Goal: Transaction & Acquisition: Purchase product/service

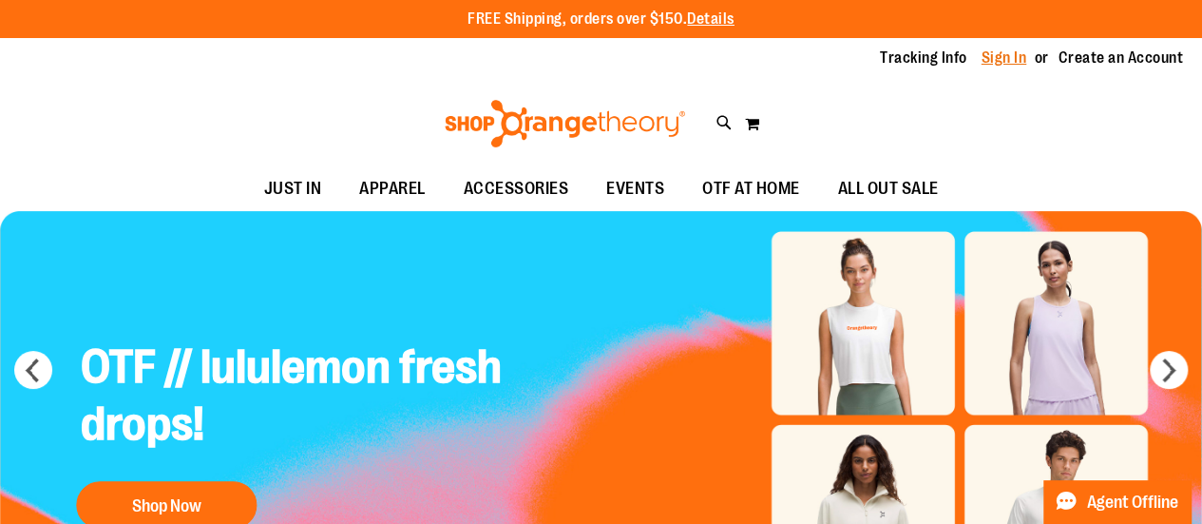
click at [1006, 62] on link "Sign In" at bounding box center [1005, 58] width 46 height 21
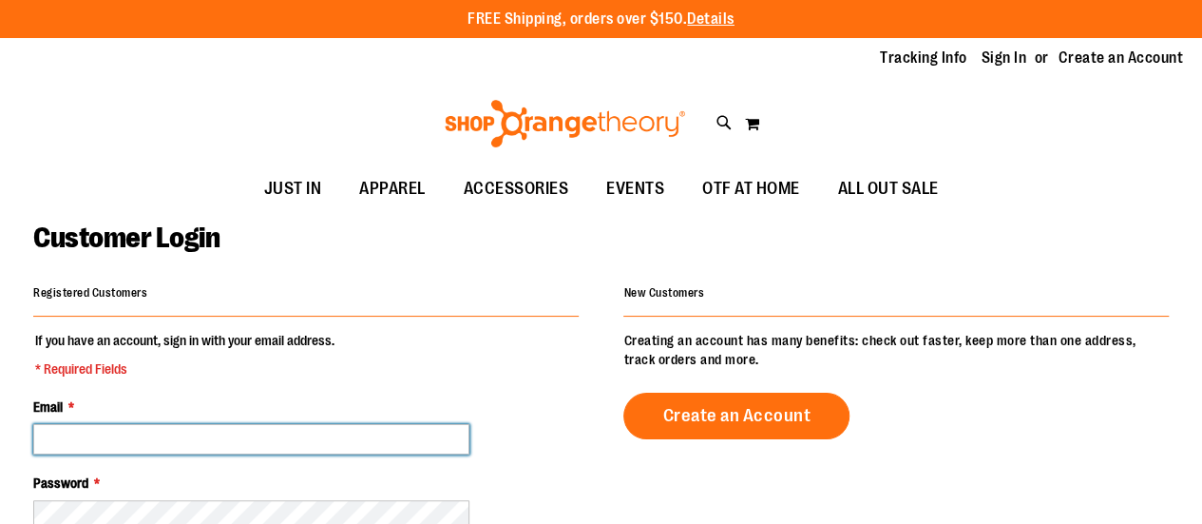
type input "**********"
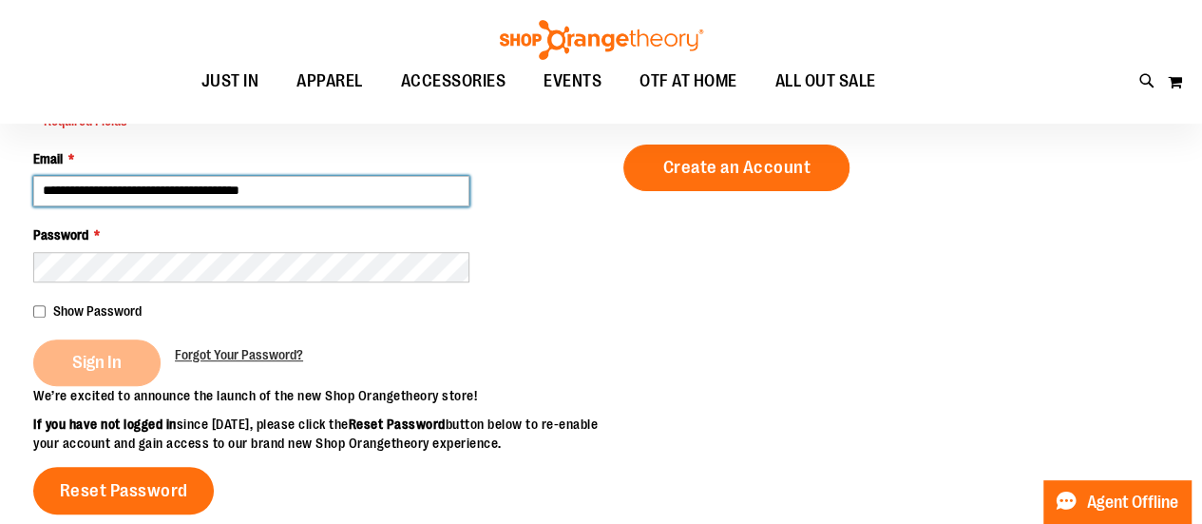
scroll to position [237, 0]
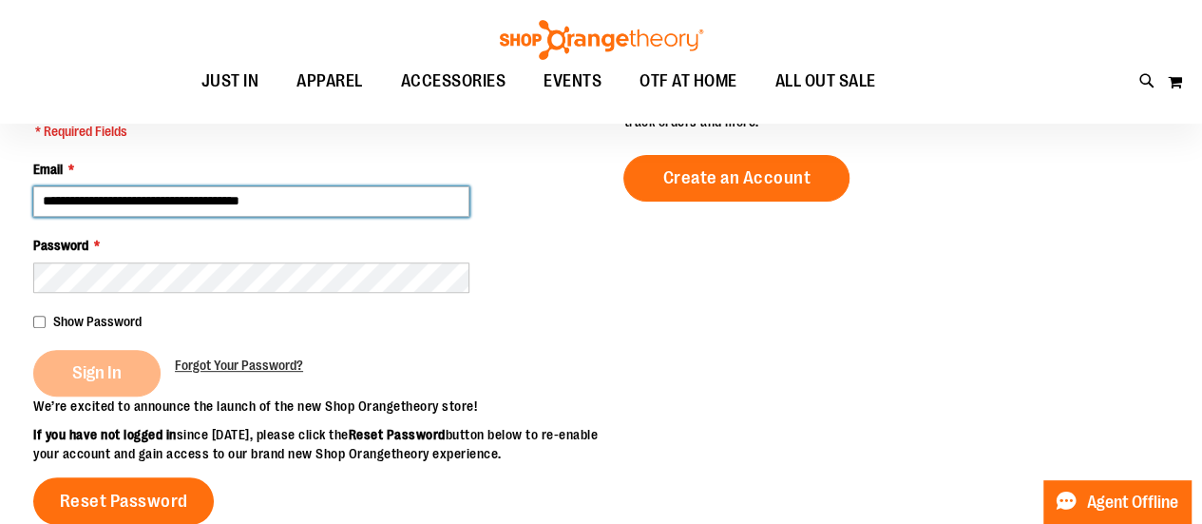
drag, startPoint x: 1212, startPoint y: 265, endPoint x: 1216, endPoint y: 185, distance: 79.9
click at [1201, 185] on html "Skip to Content The store will not work correctly when cookies are disabled. FR…" at bounding box center [601, 25] width 1202 height 524
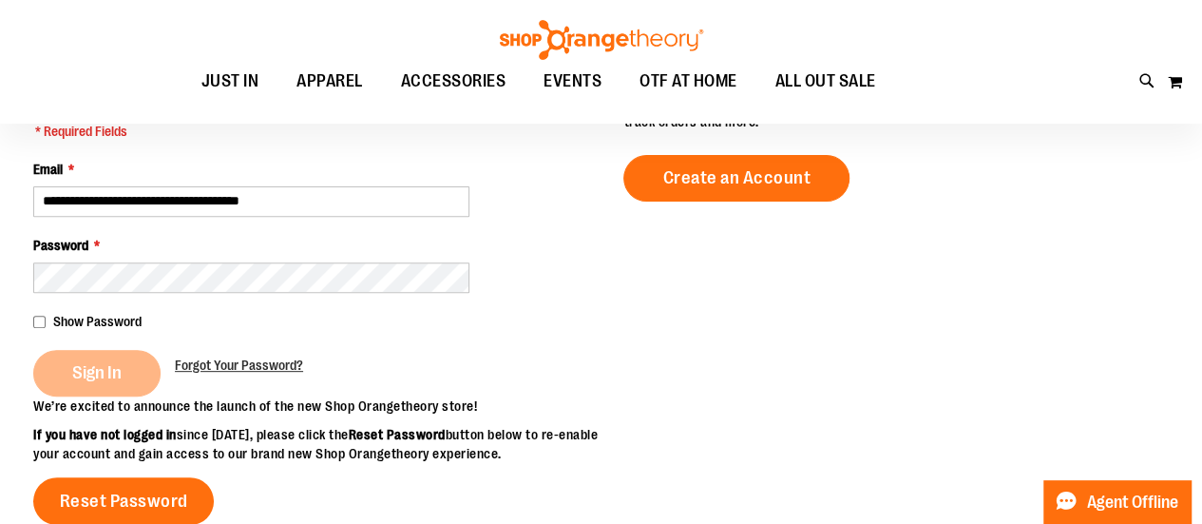
click at [82, 379] on div "Sign In" at bounding box center [104, 373] width 142 height 47
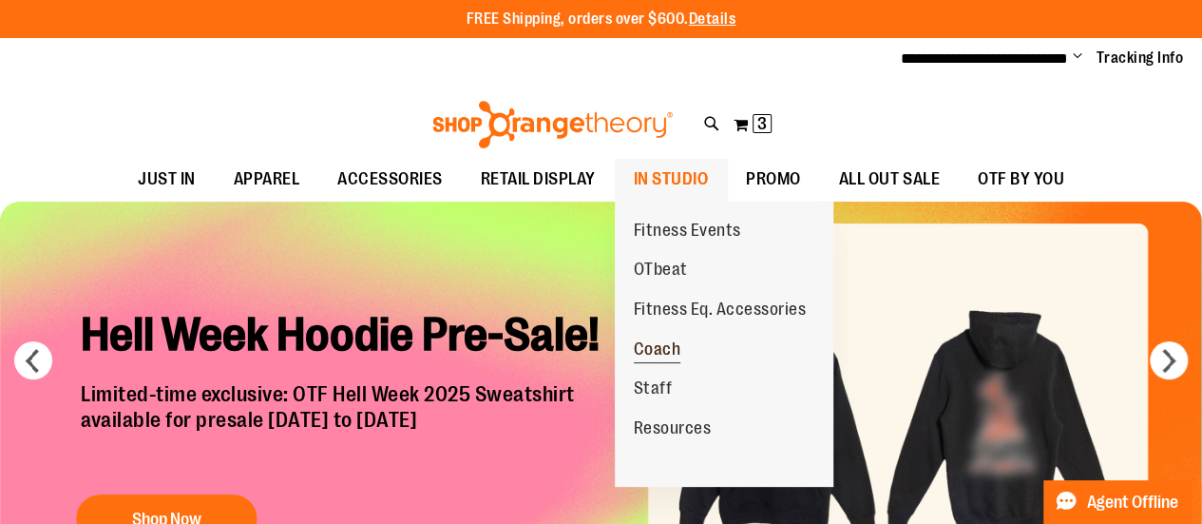
click at [662, 347] on span "Coach" at bounding box center [658, 351] width 48 height 24
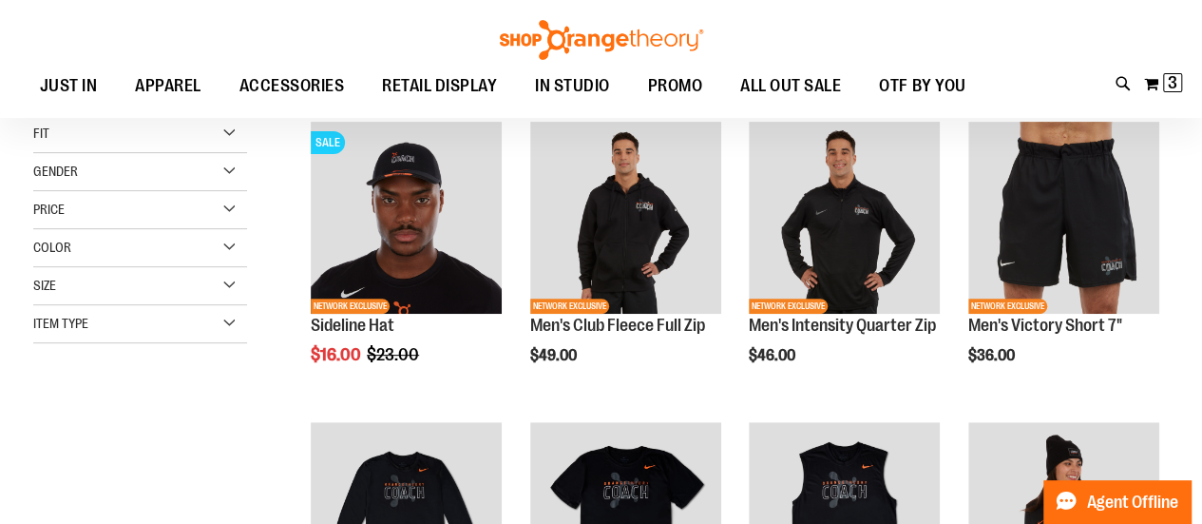
scroll to position [253, 0]
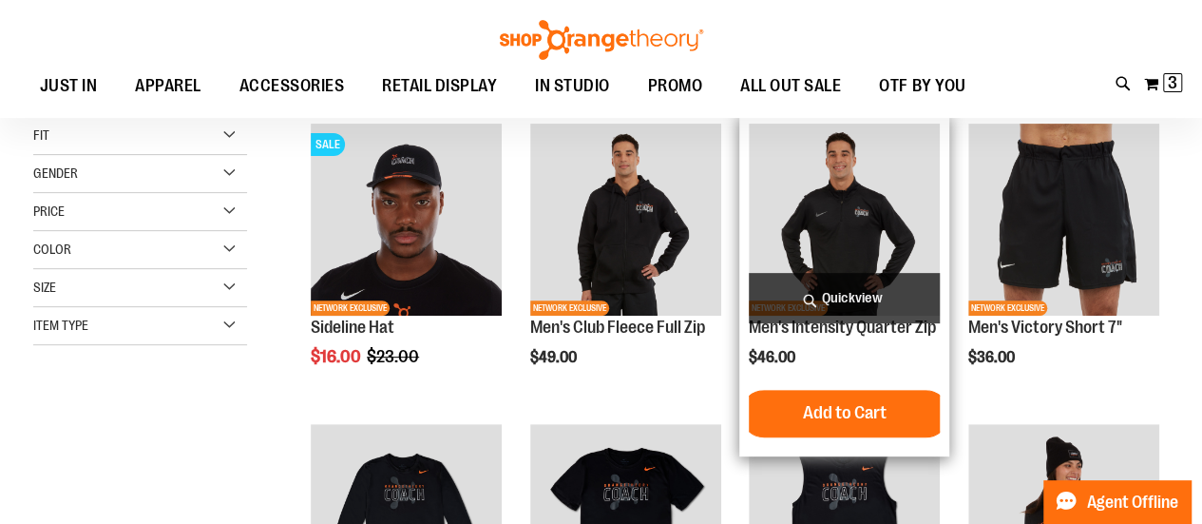
click at [833, 216] on img "product" at bounding box center [844, 219] width 191 height 191
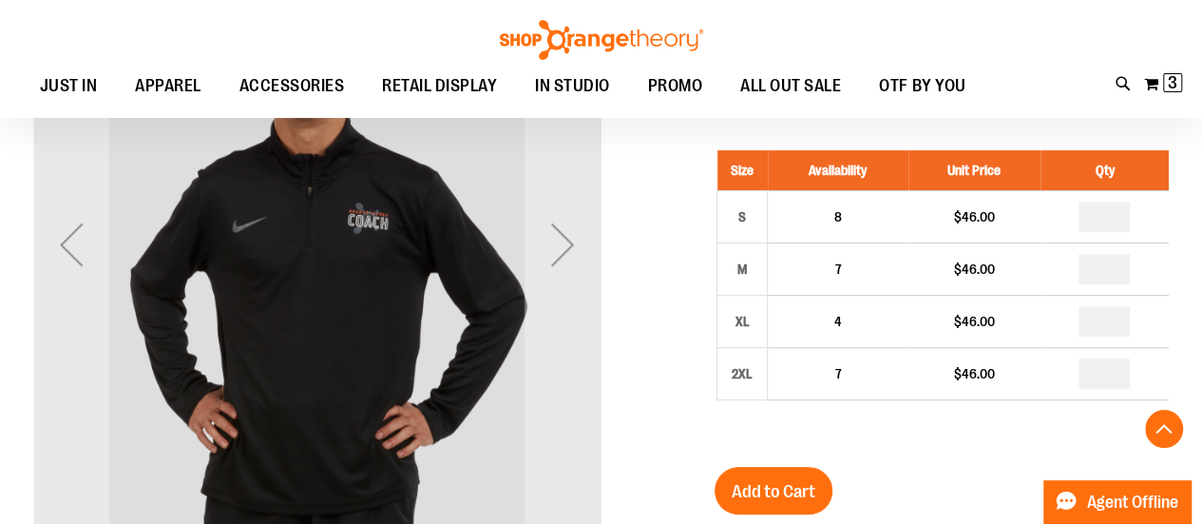
scroll to position [319, 0]
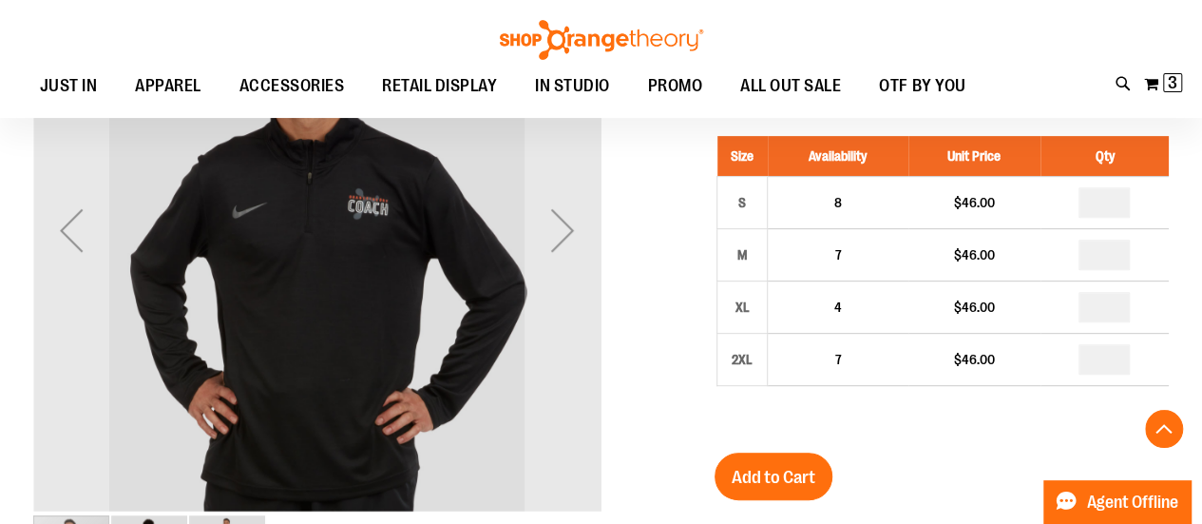
drag, startPoint x: 1216, startPoint y: 112, endPoint x: 1208, endPoint y: 182, distance: 69.8
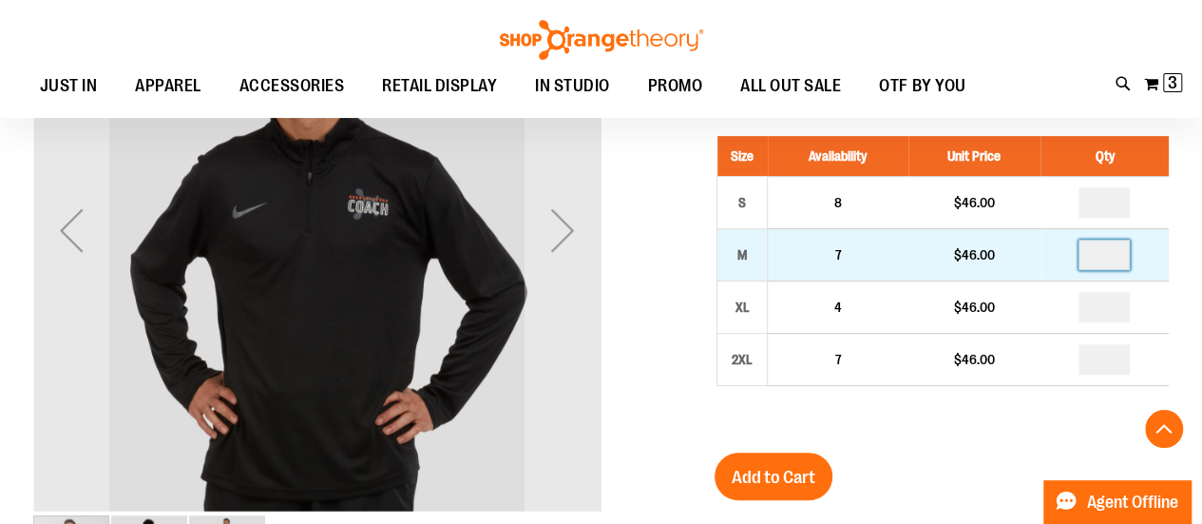
click at [1110, 256] on input "number" at bounding box center [1104, 255] width 51 height 30
type input "*"
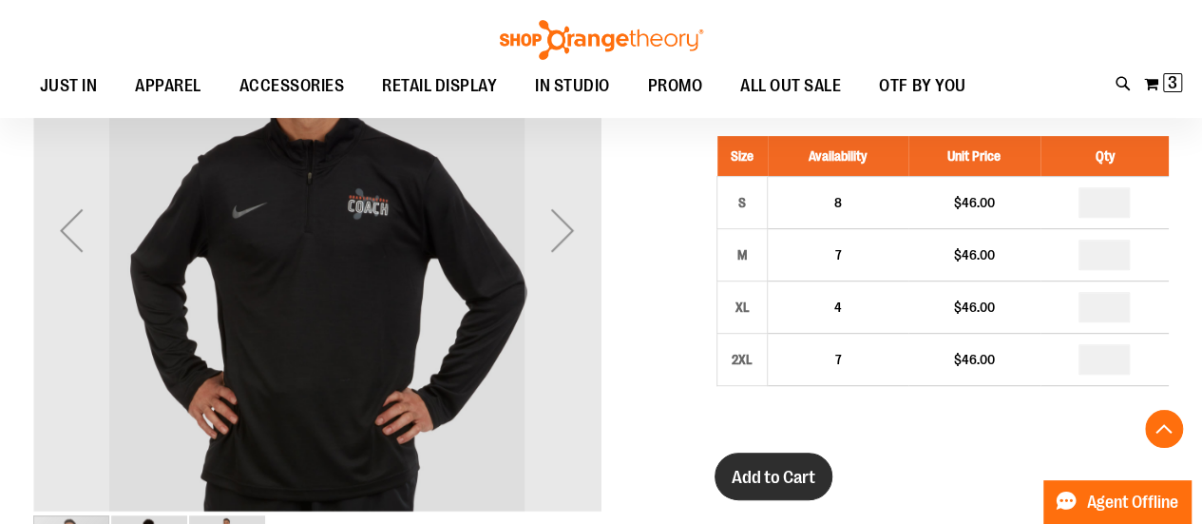
click at [789, 467] on span "Add to Cart" at bounding box center [774, 477] width 84 height 21
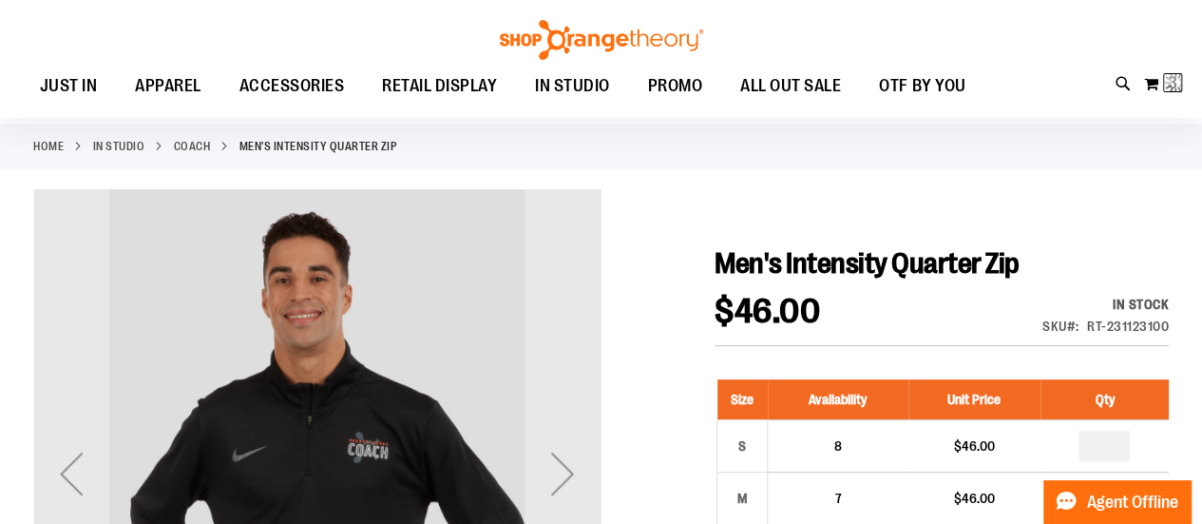
scroll to position [0, 0]
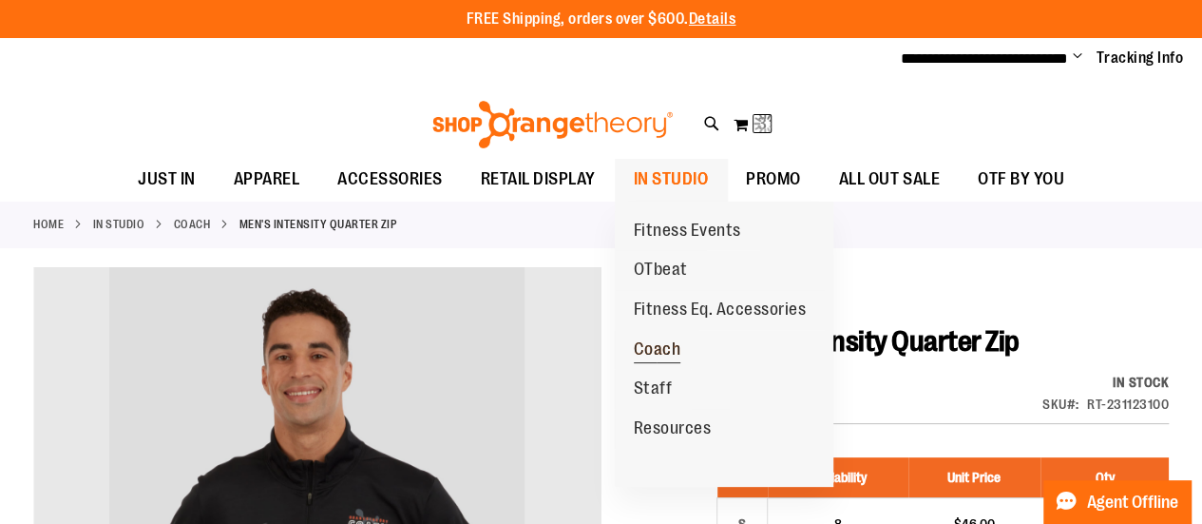
click at [672, 359] on span "Coach" at bounding box center [658, 351] width 48 height 24
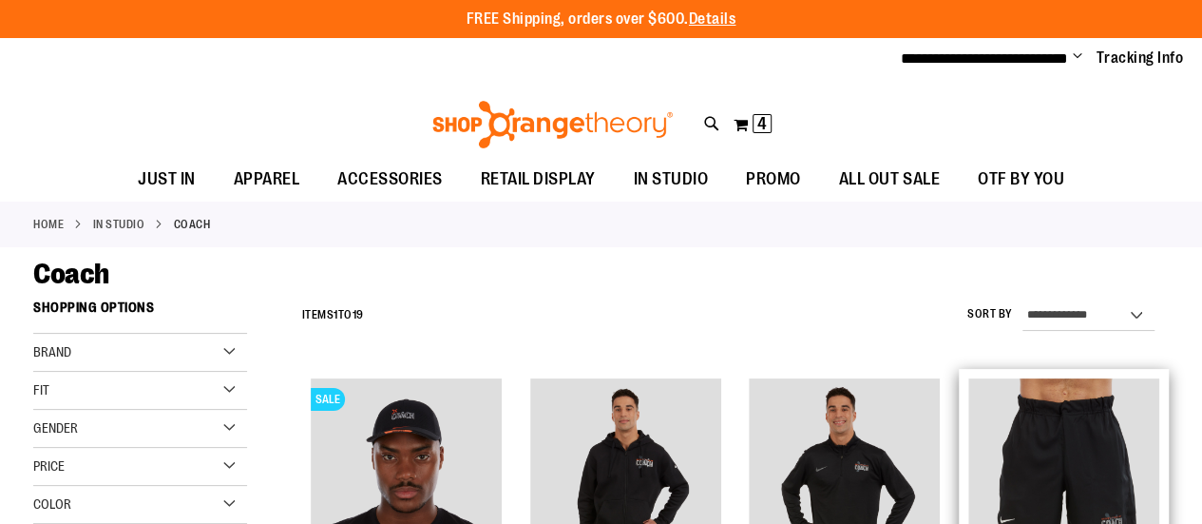
click at [1048, 412] on img "product" at bounding box center [1064, 473] width 191 height 191
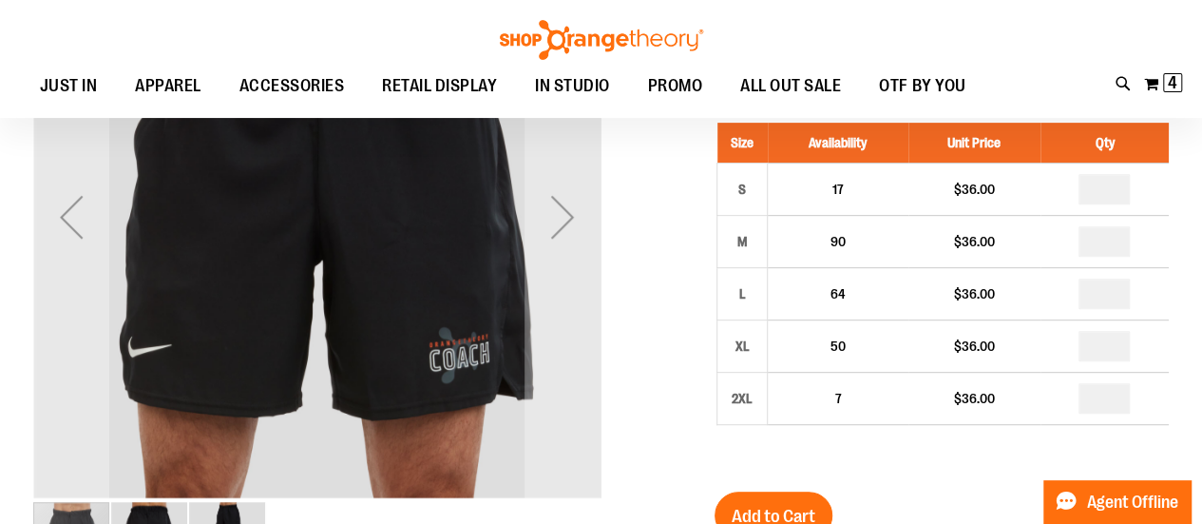
scroll to position [338, 0]
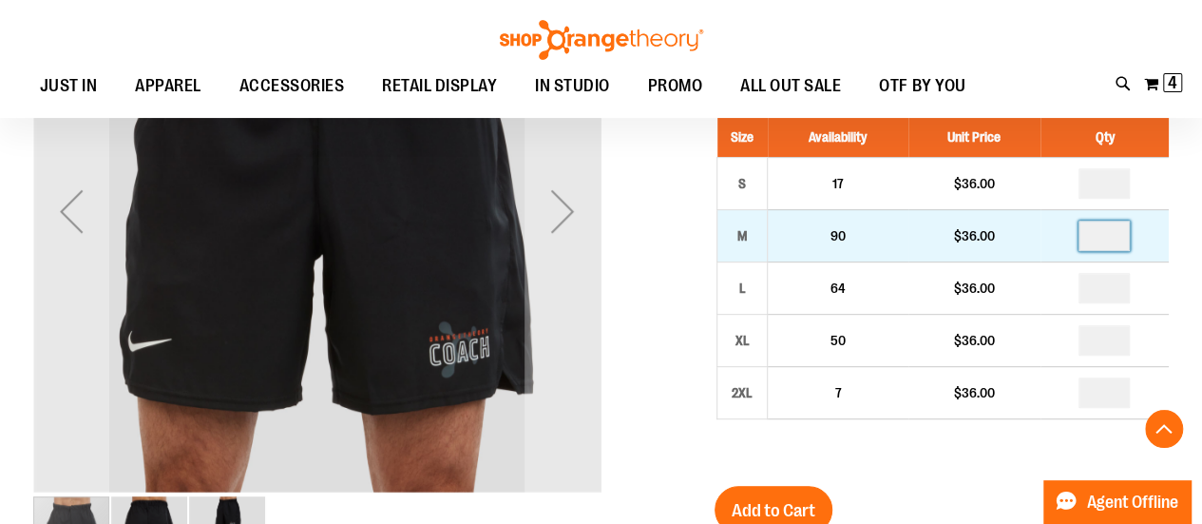
click at [1104, 237] on input "number" at bounding box center [1104, 236] width 51 height 30
type input "*"
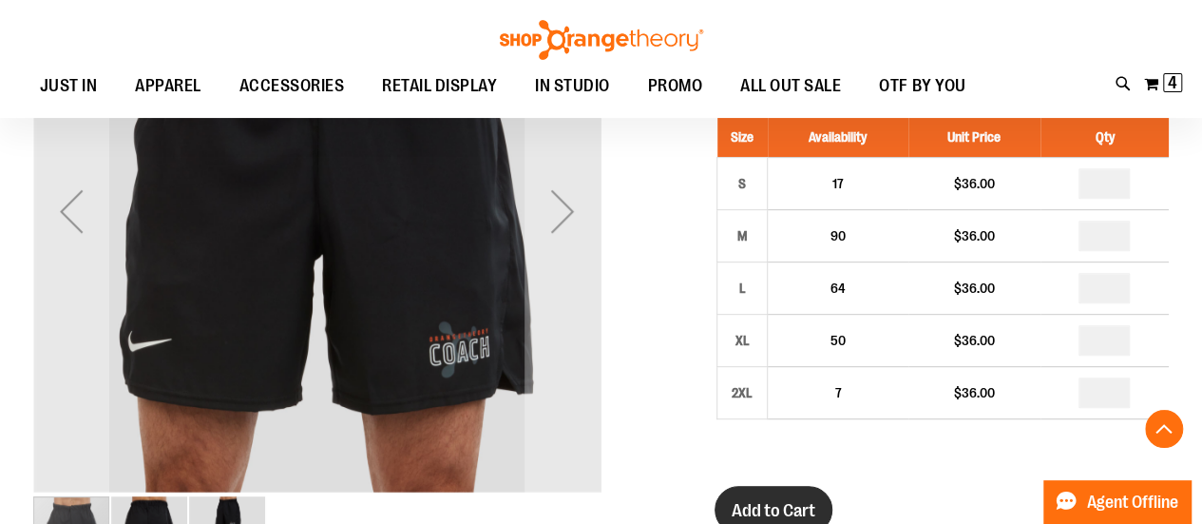
click at [745, 500] on span "Add to Cart" at bounding box center [774, 510] width 84 height 21
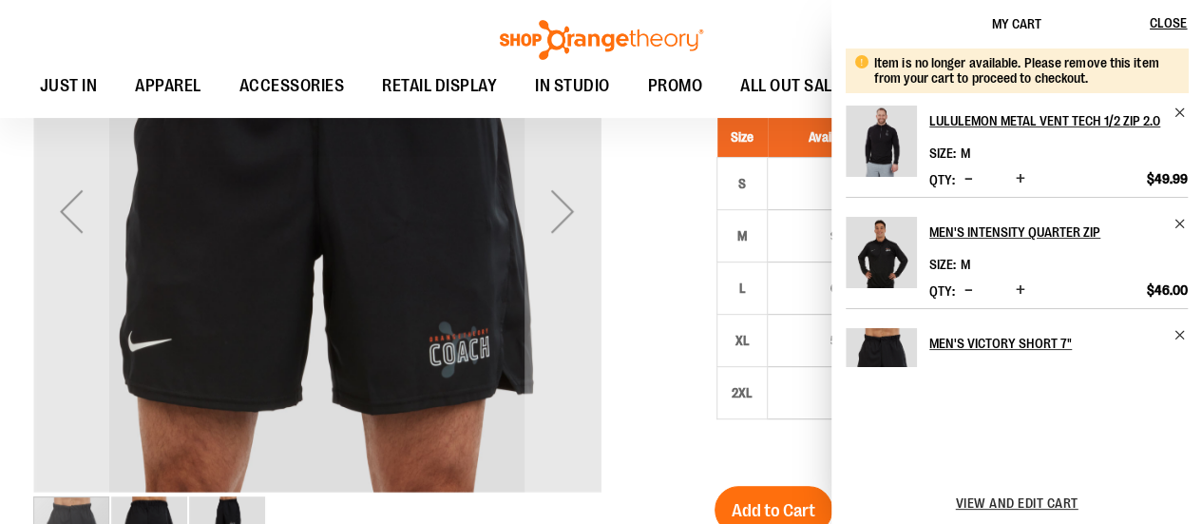
scroll to position [345, 0]
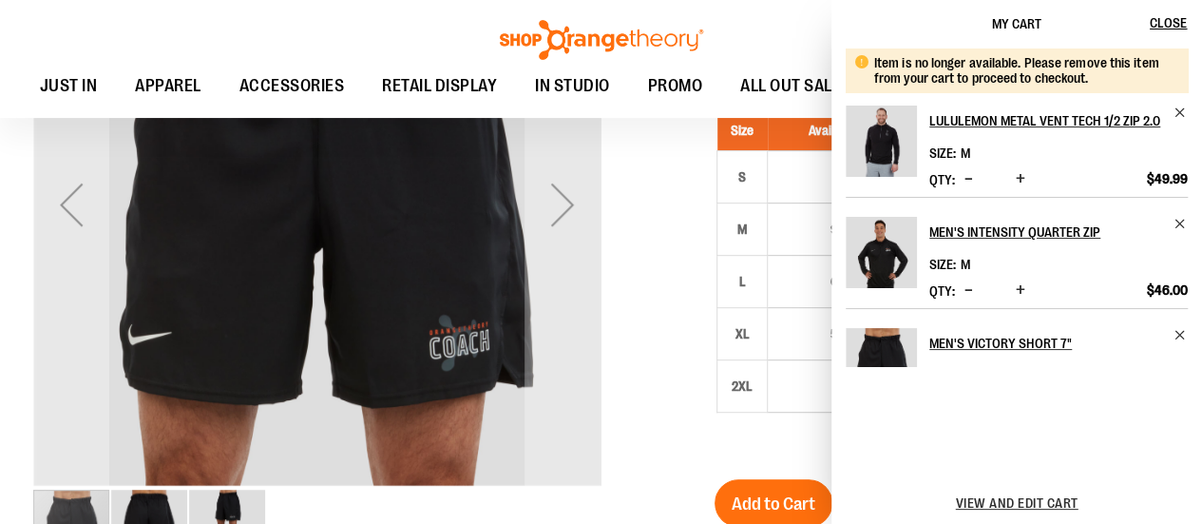
click at [966, 176] on span "Decrease product quantity" at bounding box center [969, 178] width 9 height 19
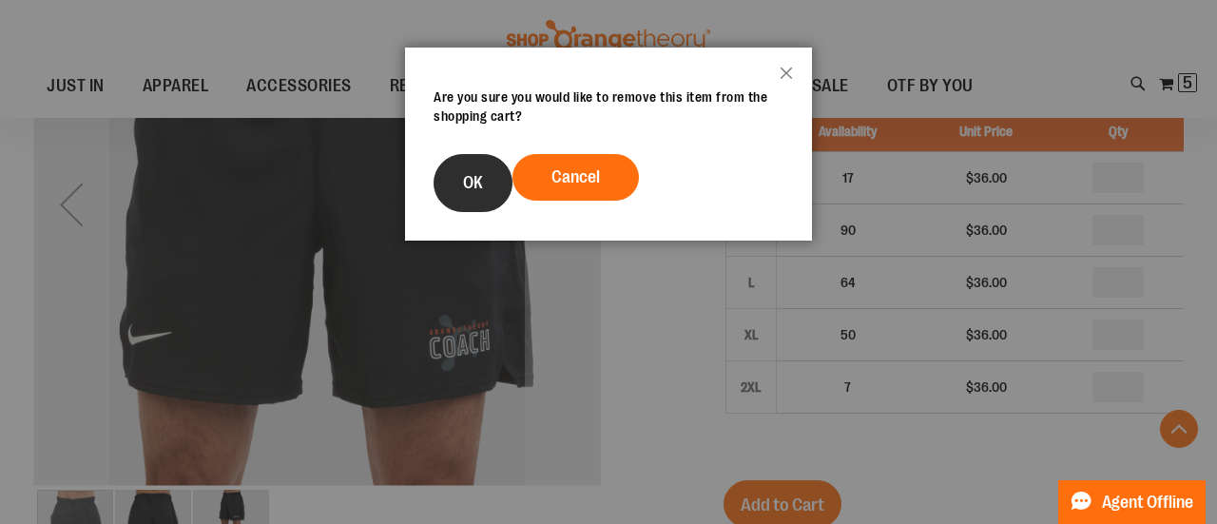
click at [466, 179] on span "OK" at bounding box center [473, 182] width 20 height 19
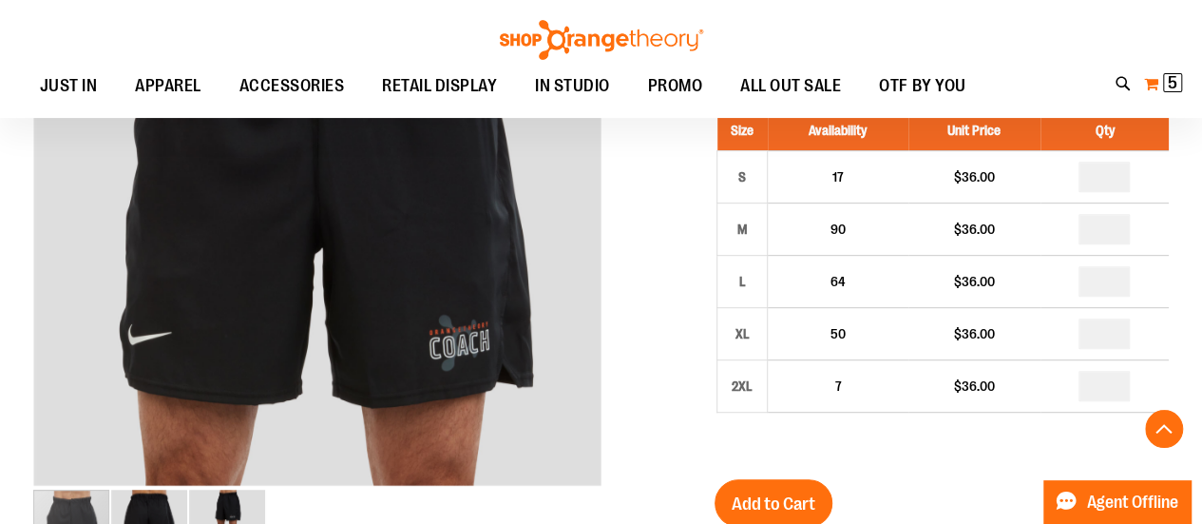
click at [1165, 92] on span "5 5 items" at bounding box center [1172, 82] width 19 height 19
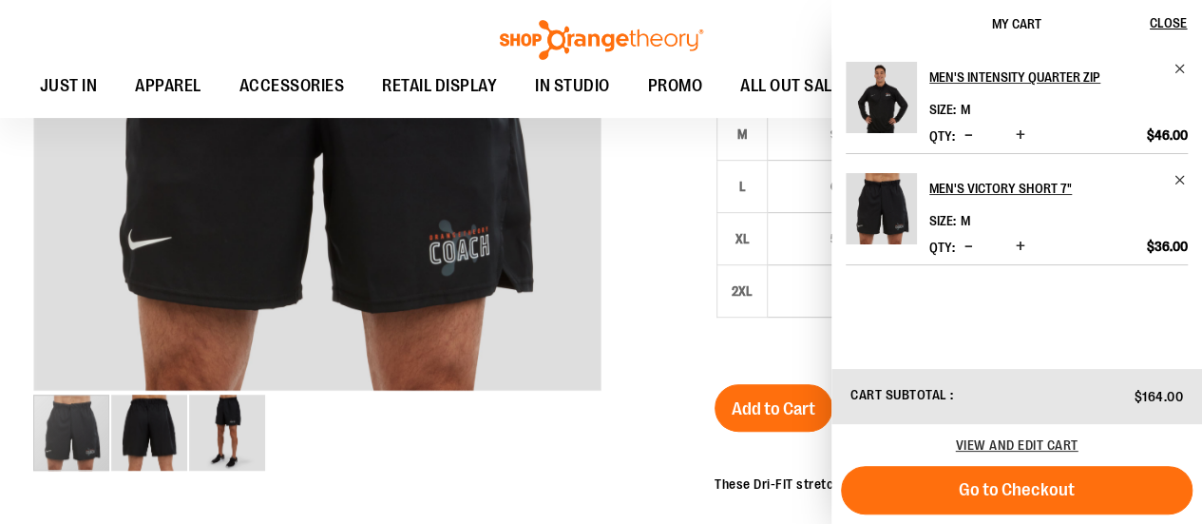
scroll to position [434, 0]
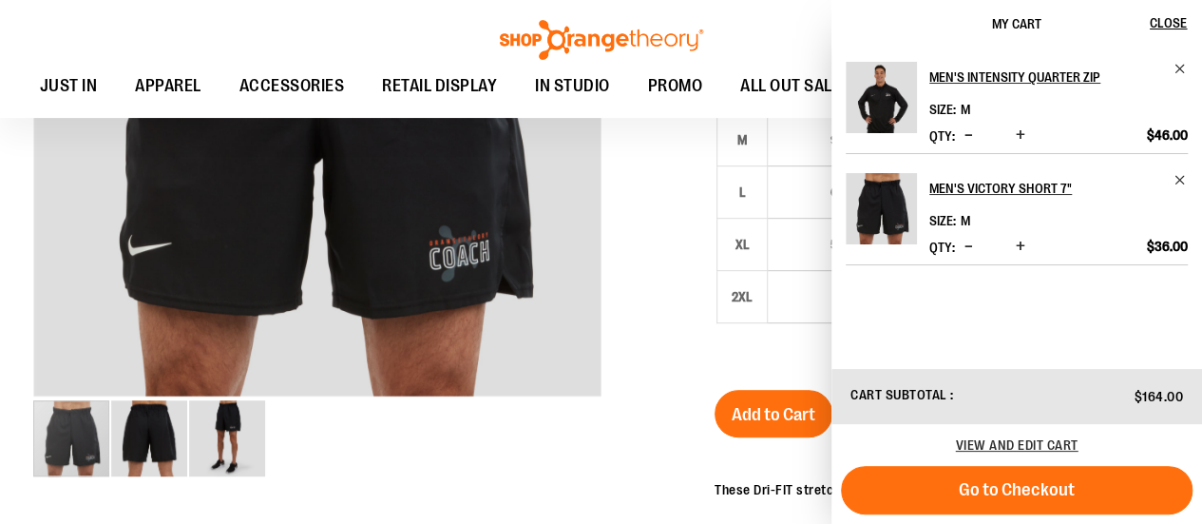
click at [971, 135] on span "Decrease product quantity" at bounding box center [969, 134] width 9 height 19
click at [966, 245] on span "Decrease product quantity" at bounding box center [969, 246] width 9 height 19
click at [657, 250] on div at bounding box center [601, 374] width 1136 height 1086
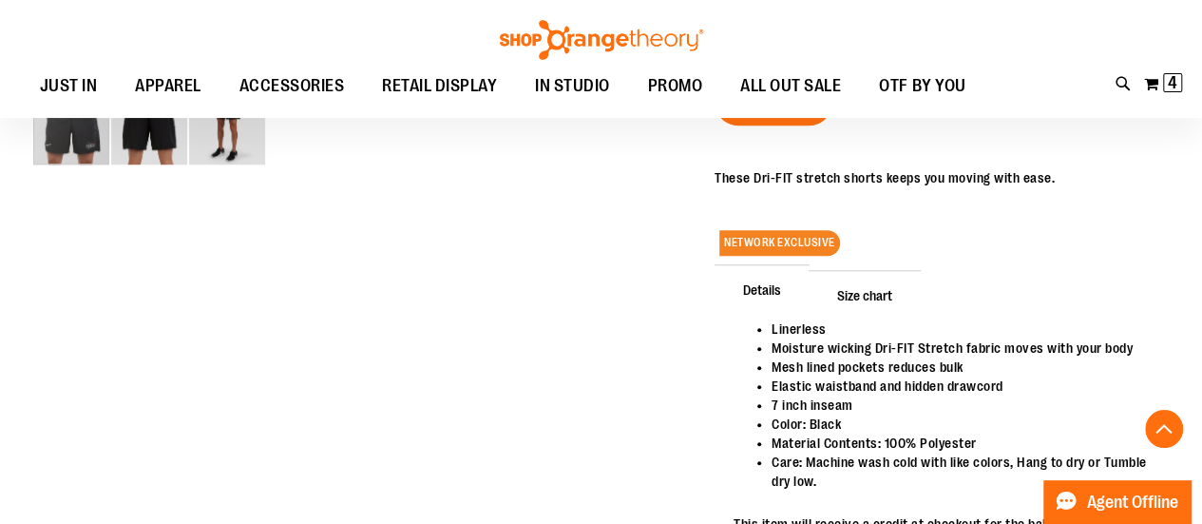
scroll to position [753, 0]
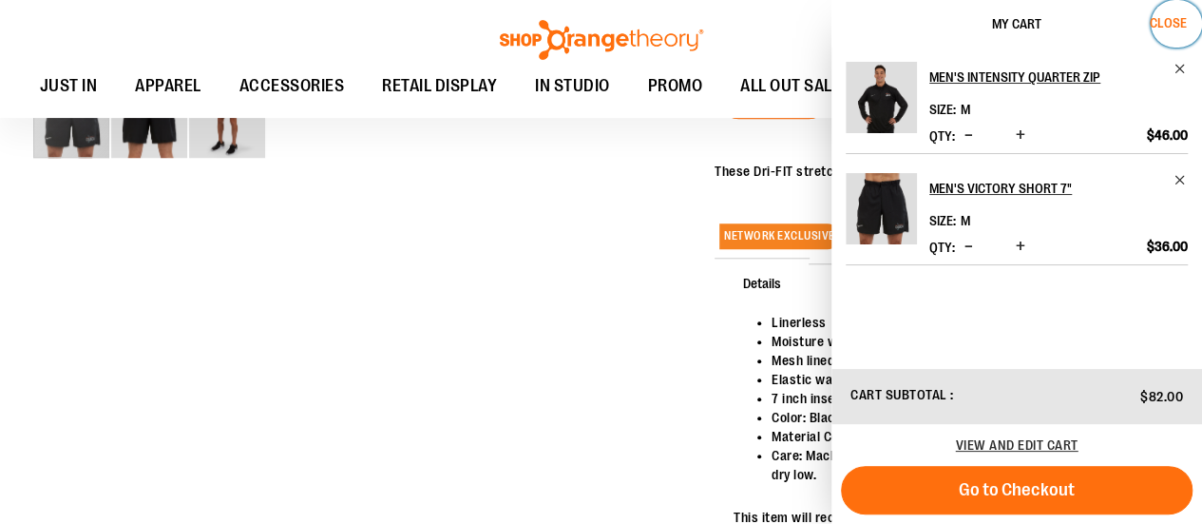
click at [1156, 21] on span "Close" at bounding box center [1168, 22] width 37 height 15
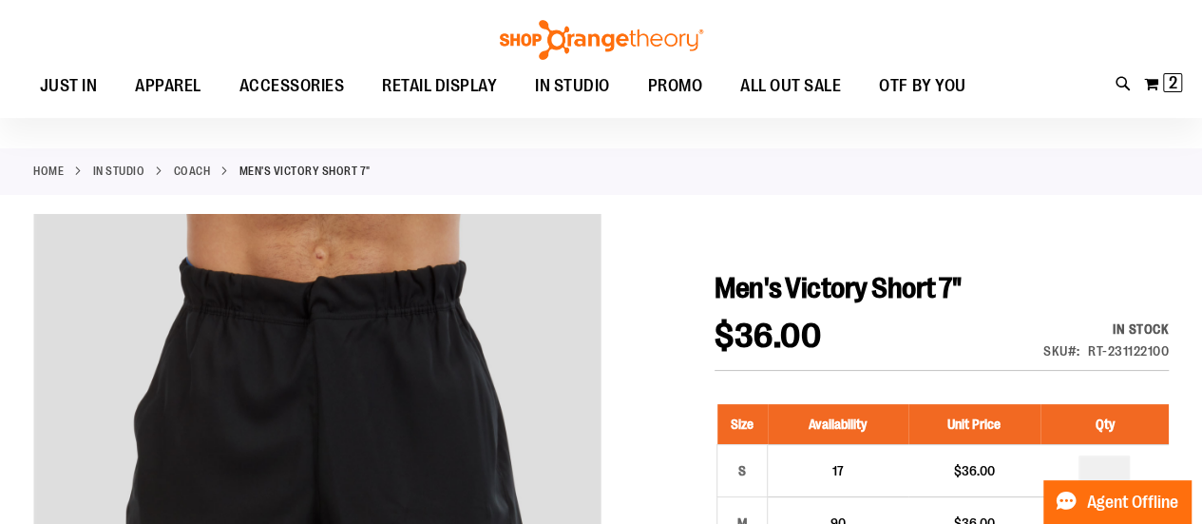
scroll to position [103, 0]
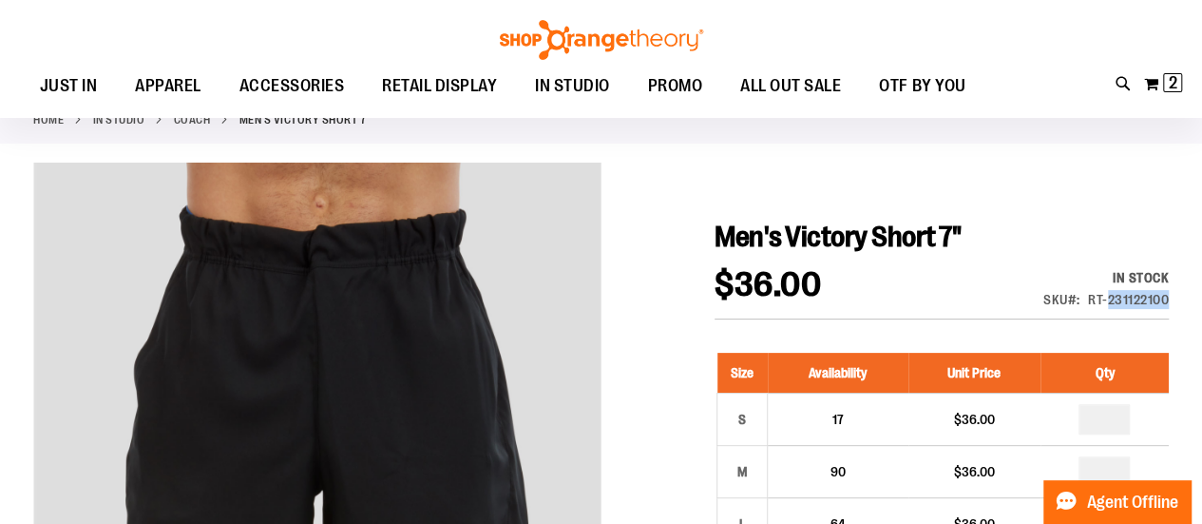
drag, startPoint x: 1108, startPoint y: 300, endPoint x: 1145, endPoint y: 310, distance: 38.3
click at [1145, 310] on div "In stock Only %1 left SKU RT-231122100" at bounding box center [1083, 293] width 171 height 50
click at [1093, 303] on div "RT-231122100" at bounding box center [1128, 299] width 81 height 19
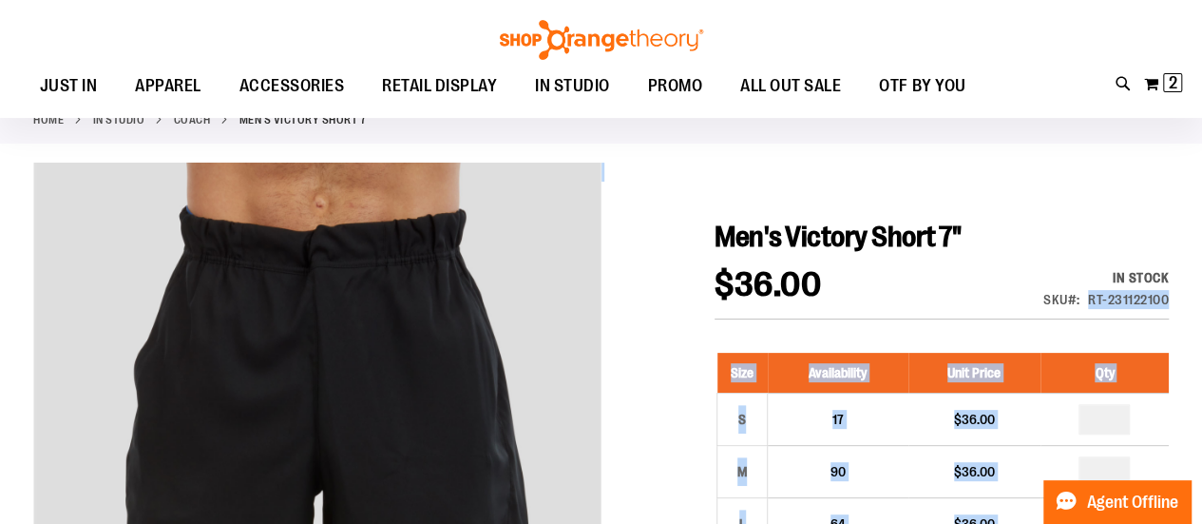
drag, startPoint x: 1089, startPoint y: 302, endPoint x: 1186, endPoint y: 306, distance: 97.0
drag, startPoint x: 1084, startPoint y: 296, endPoint x: 1172, endPoint y: 305, distance: 88.9
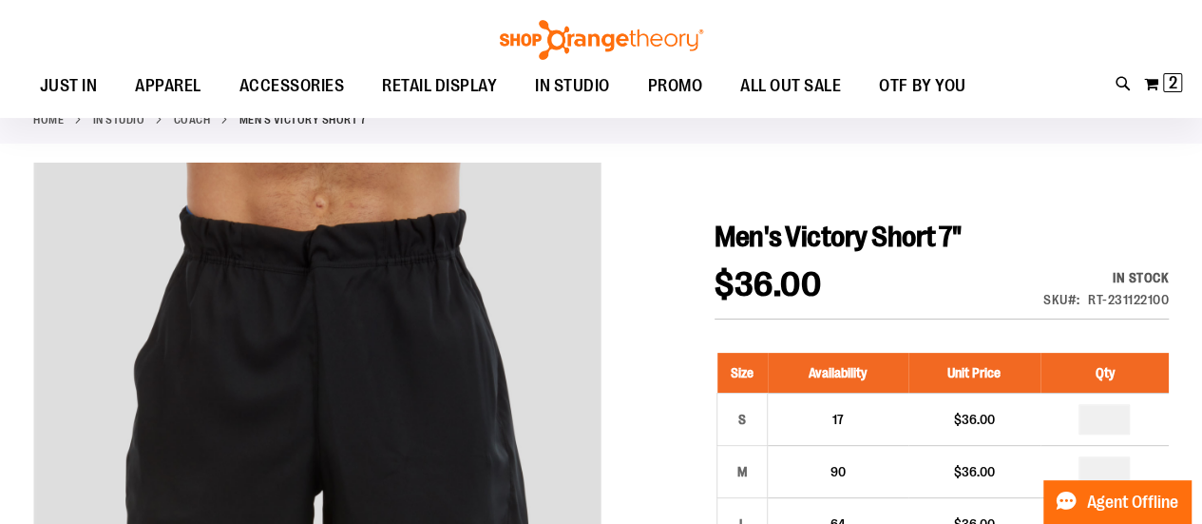
click at [1028, 245] on h1 "Men's Victory Short 7"" at bounding box center [942, 237] width 454 height 34
drag, startPoint x: 1086, startPoint y: 305, endPoint x: 1167, endPoint y: 301, distance: 81.8
click at [1167, 301] on div "SKU RT-231122100" at bounding box center [1106, 299] width 125 height 19
copy div "RT-231122100"
click at [1103, 294] on div "RT-231122100" at bounding box center [1128, 299] width 81 height 19
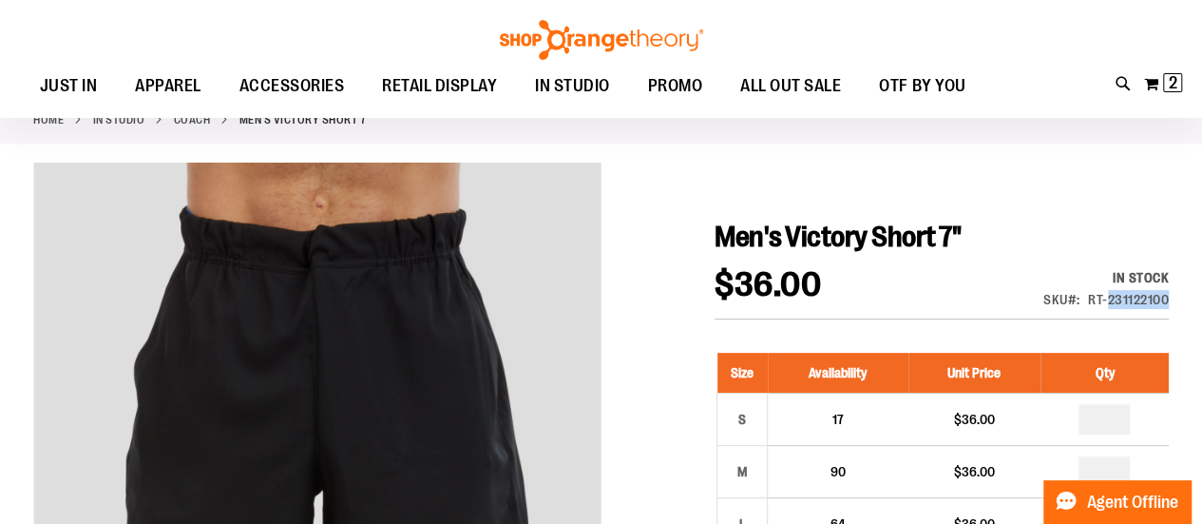
drag, startPoint x: 1106, startPoint y: 305, endPoint x: 1158, endPoint y: 312, distance: 51.8
click at [1158, 312] on div "In stock Only %1 left SKU RT-231122100" at bounding box center [1083, 293] width 171 height 50
copy div "231122100"
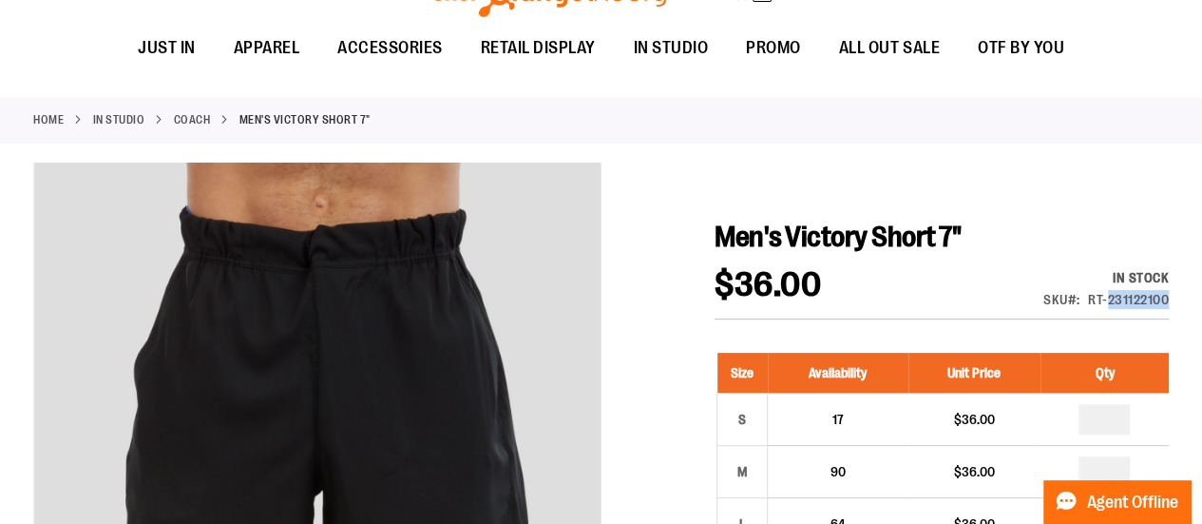
scroll to position [0, 0]
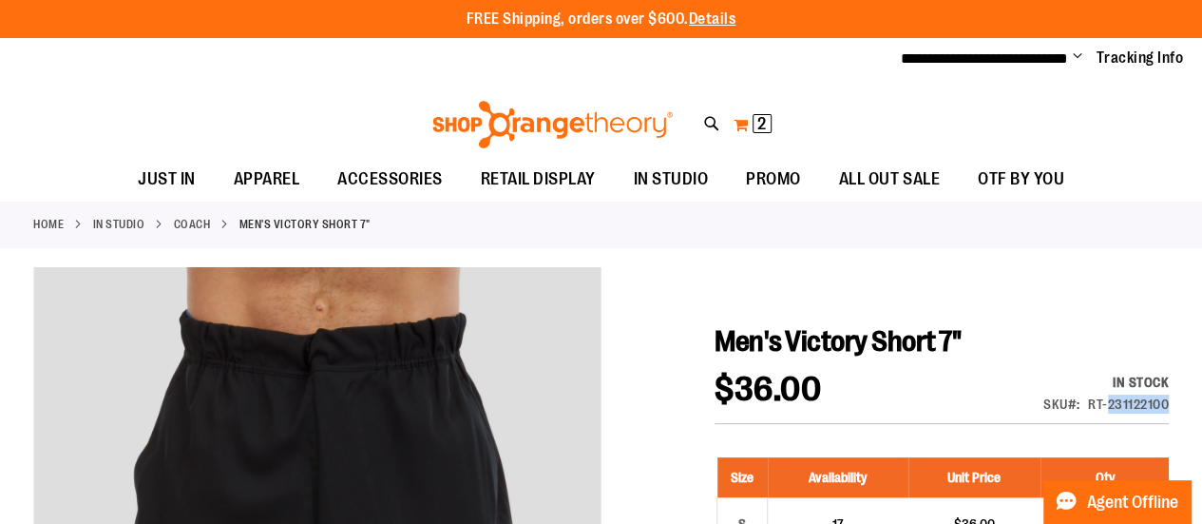
click at [763, 134] on button "My Cart 2 2 items" at bounding box center [753, 124] width 40 height 30
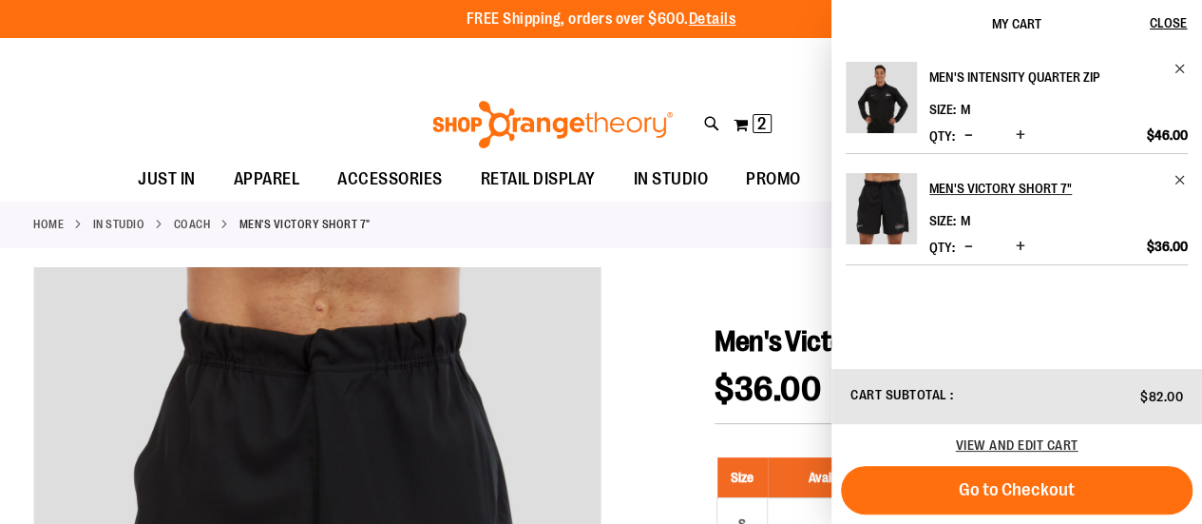
click at [943, 69] on h2 "Men's Intensity Quarter Zip" at bounding box center [1046, 77] width 233 height 30
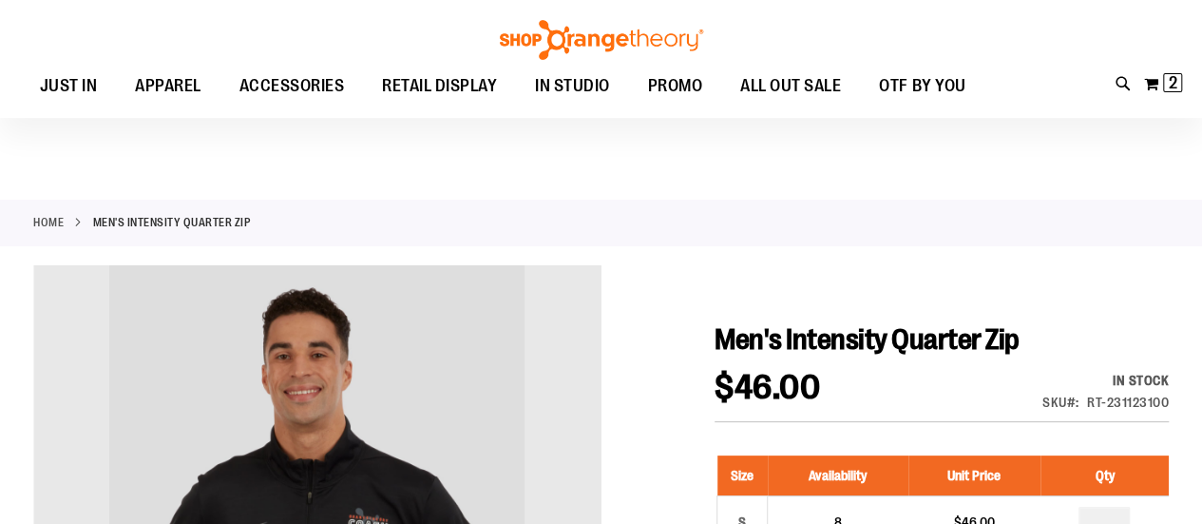
scroll to position [173, 0]
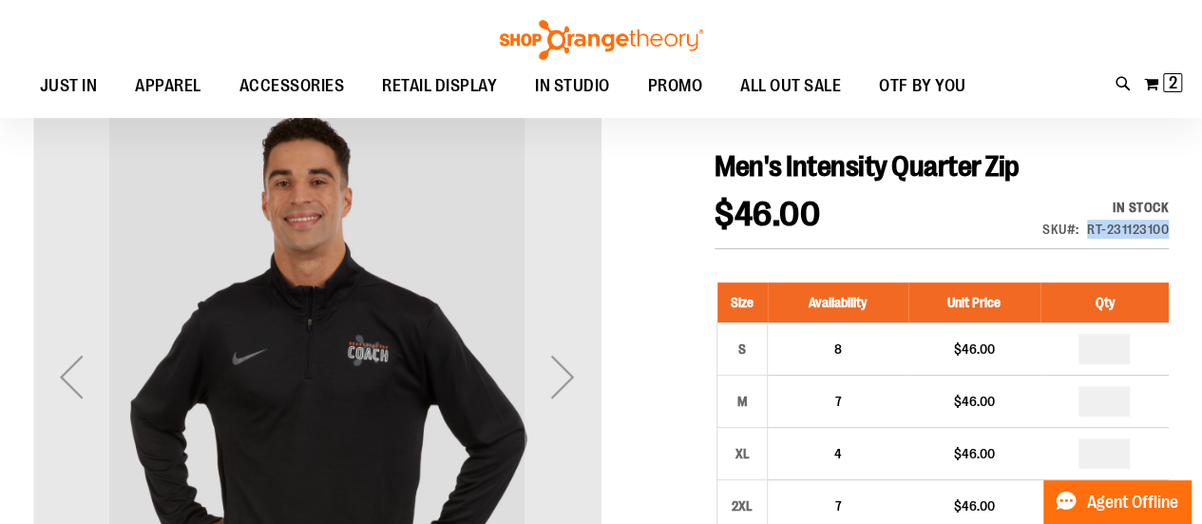
drag, startPoint x: 1088, startPoint y: 222, endPoint x: 1166, endPoint y: 229, distance: 78.2
click at [1166, 229] on div "RT-231123100" at bounding box center [1128, 229] width 82 height 19
copy div "RT-231123100"
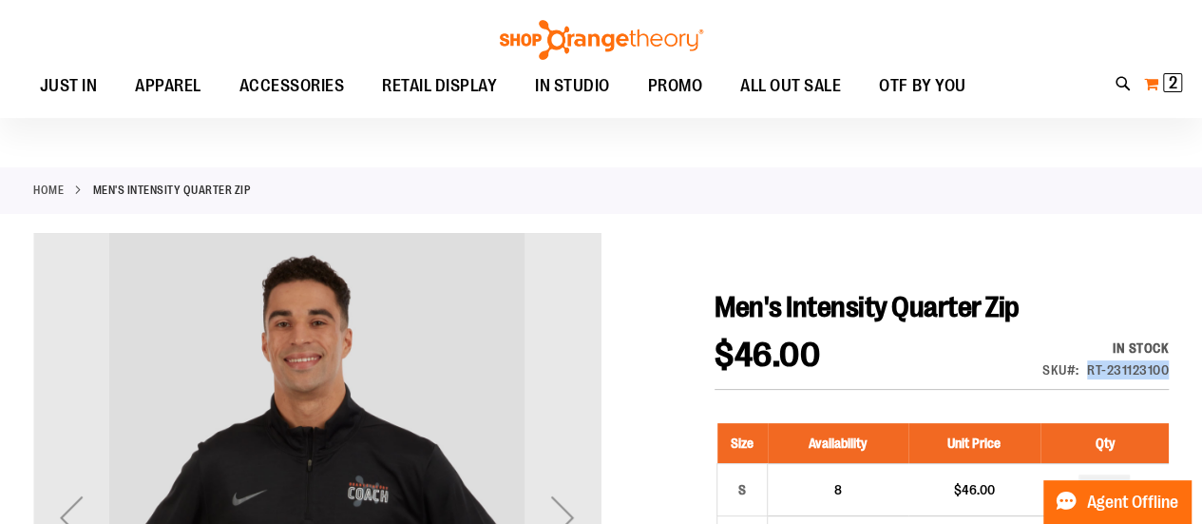
click at [1160, 99] on button "My Cart 2 2 items" at bounding box center [1164, 83] width 40 height 30
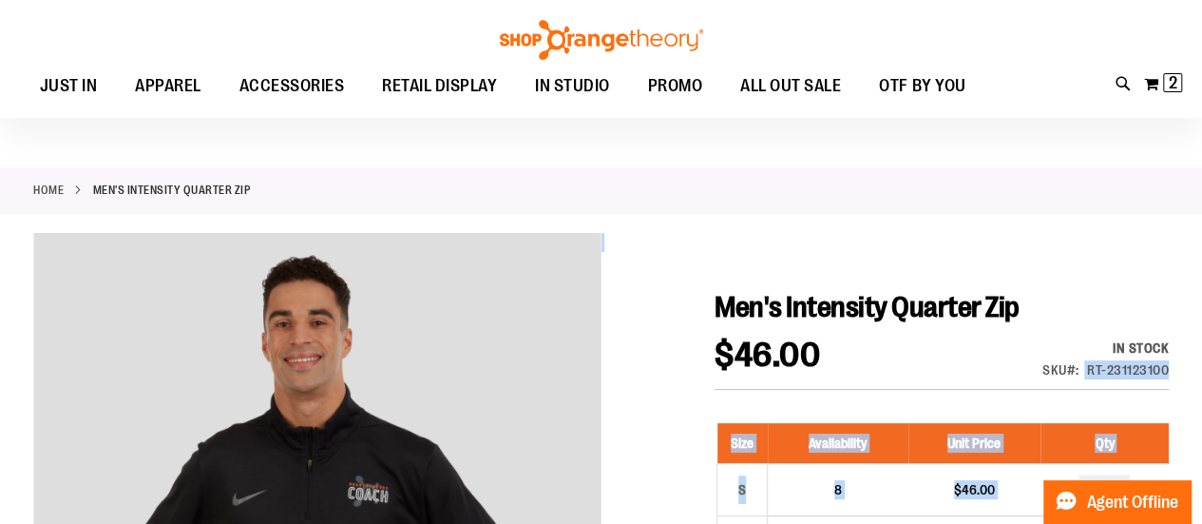
drag, startPoint x: 1083, startPoint y: 368, endPoint x: 1171, endPoint y: 375, distance: 88.7
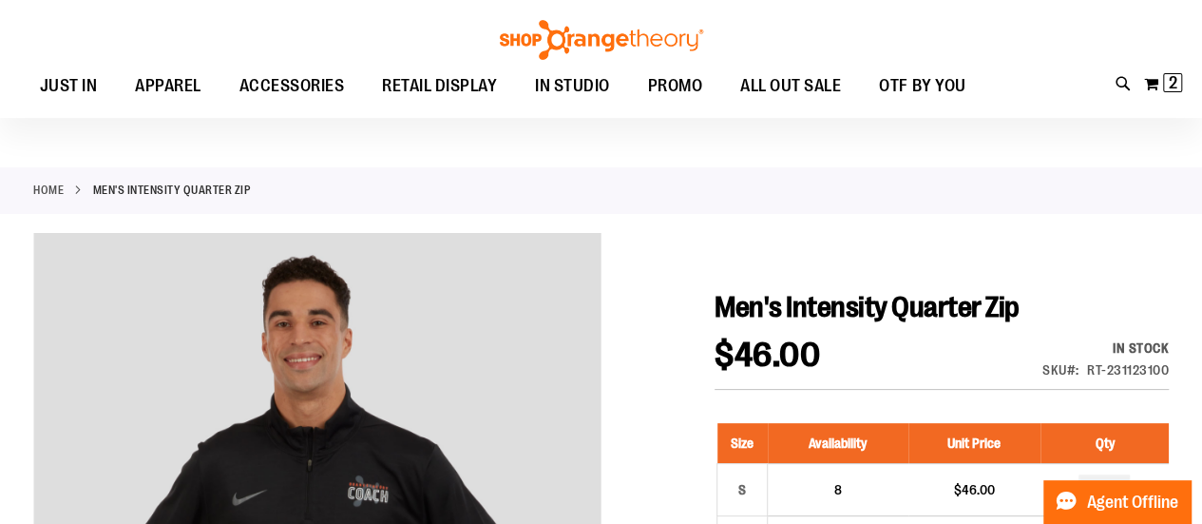
click at [1045, 292] on h1 "Men's Intensity Quarter Zip" at bounding box center [942, 307] width 454 height 34
drag, startPoint x: 1084, startPoint y: 366, endPoint x: 1163, endPoint y: 377, distance: 80.7
click at [1163, 377] on div "SKU RT-231123100" at bounding box center [1106, 369] width 126 height 19
copy div "RT-23112310"
